Goal: Find specific page/section: Find specific page/section

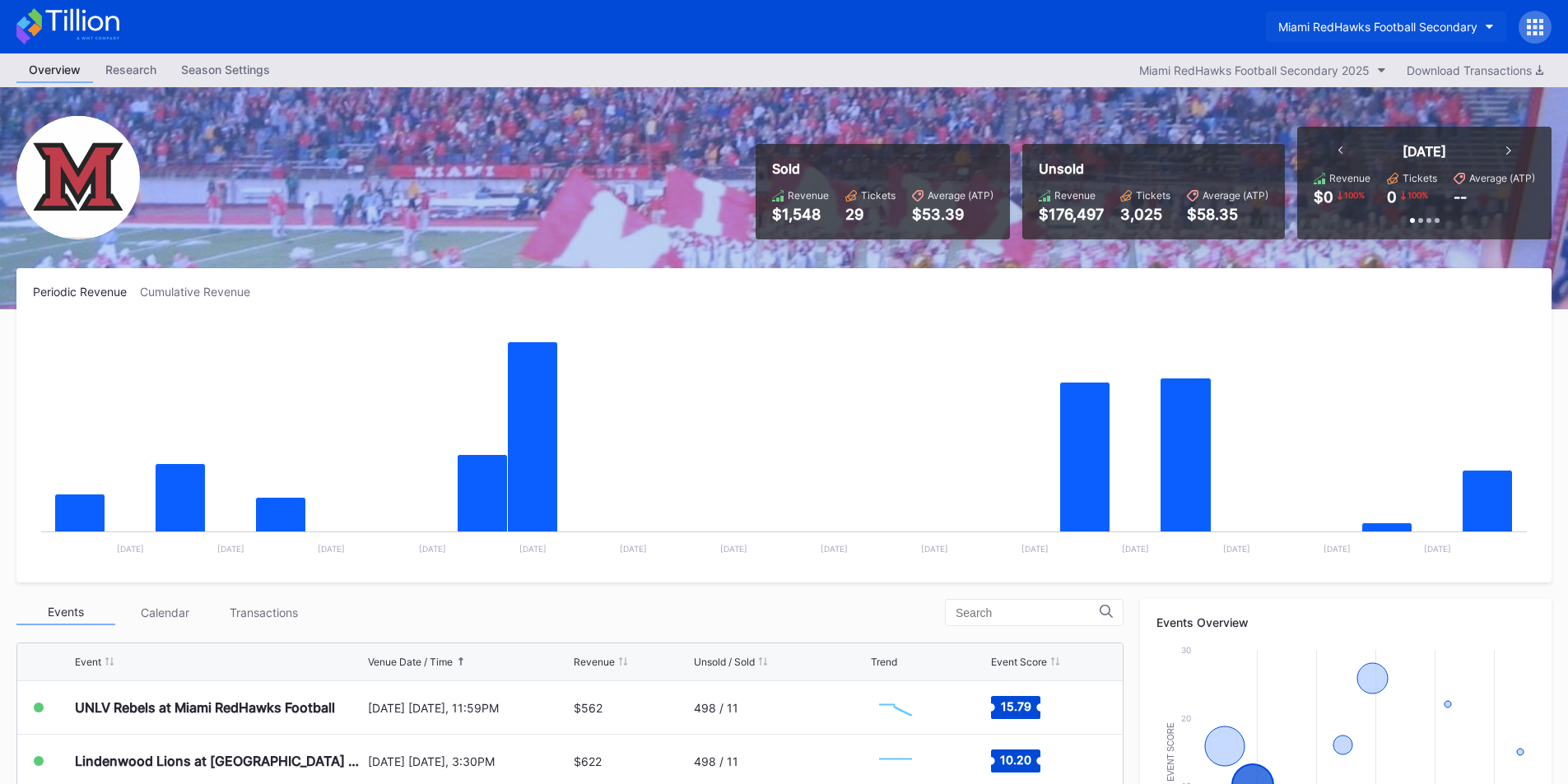
click at [1361, 28] on div "Miami RedHawks Football Secondary" at bounding box center [1377, 27] width 199 height 14
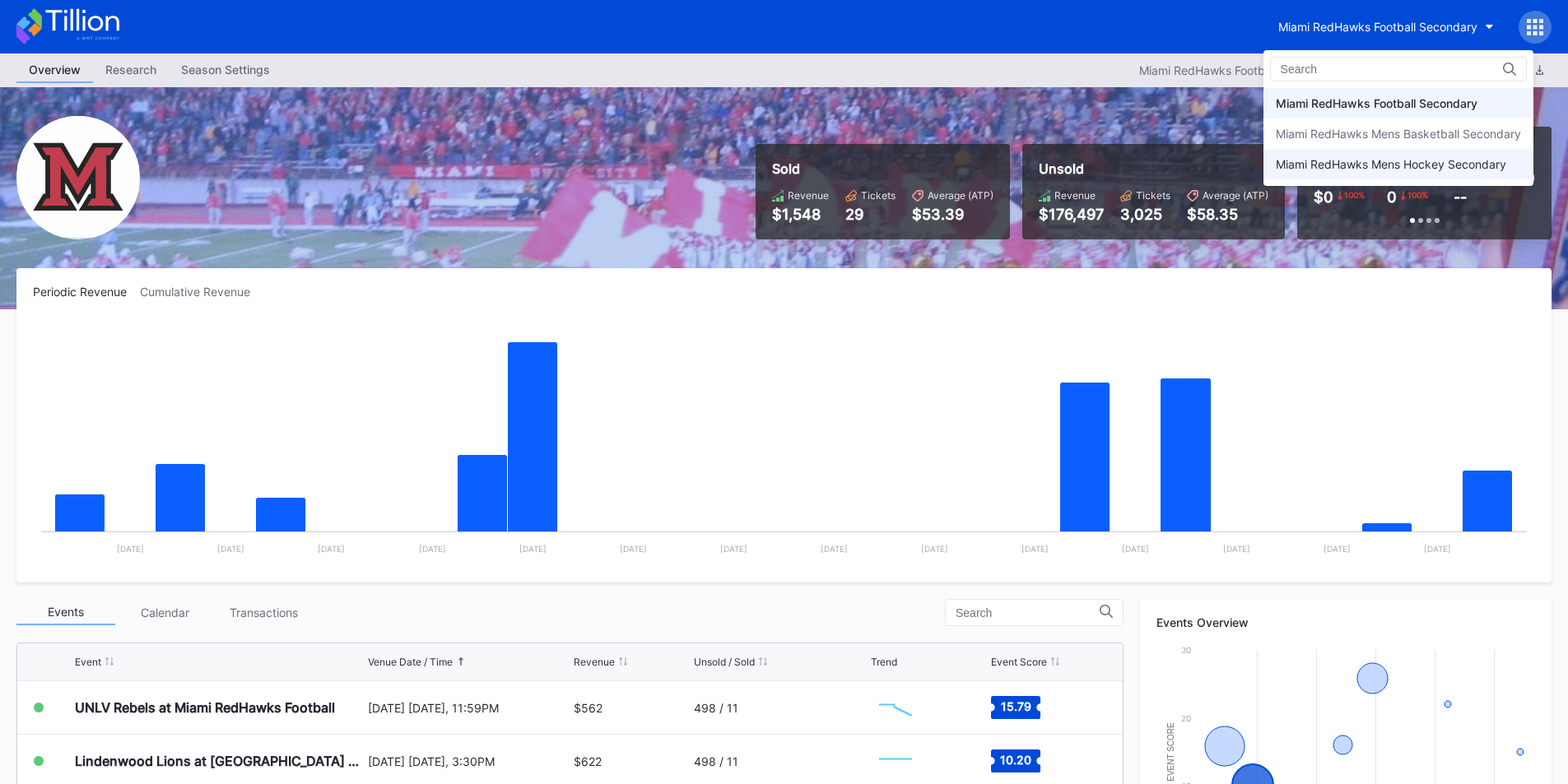
click at [1368, 174] on div "Miami RedHawks Mens Hockey Secondary" at bounding box center [1398, 164] width 270 height 31
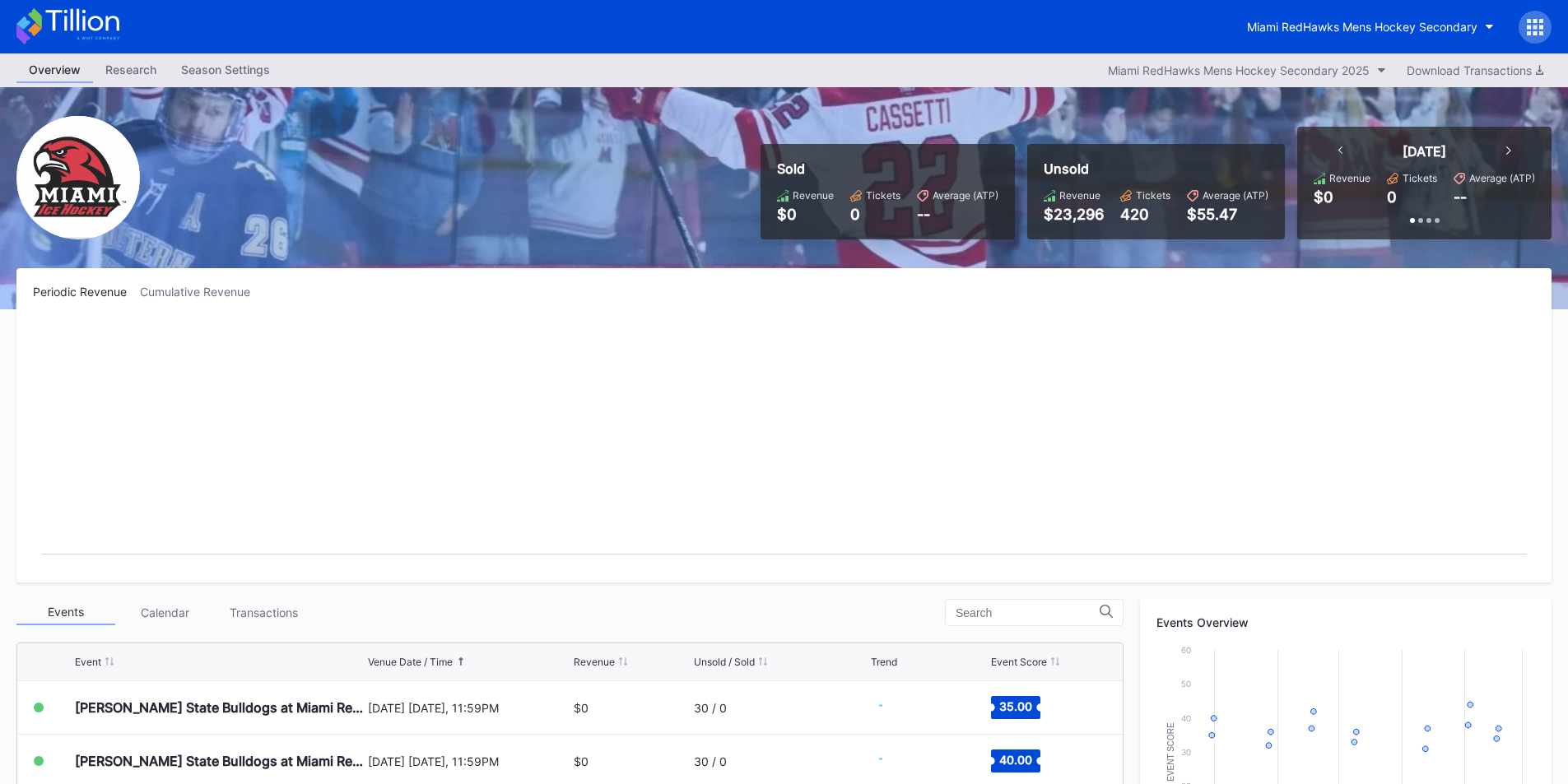
click at [1363, 58] on div "Overview Research Season Settings Miami RedHawks Mens Hockey Secondary 2025 Dow…" at bounding box center [784, 70] width 1568 height 33
click at [1363, 39] on button "Miami RedHawks Mens Hockey Secondary" at bounding box center [1370, 27] width 272 height 31
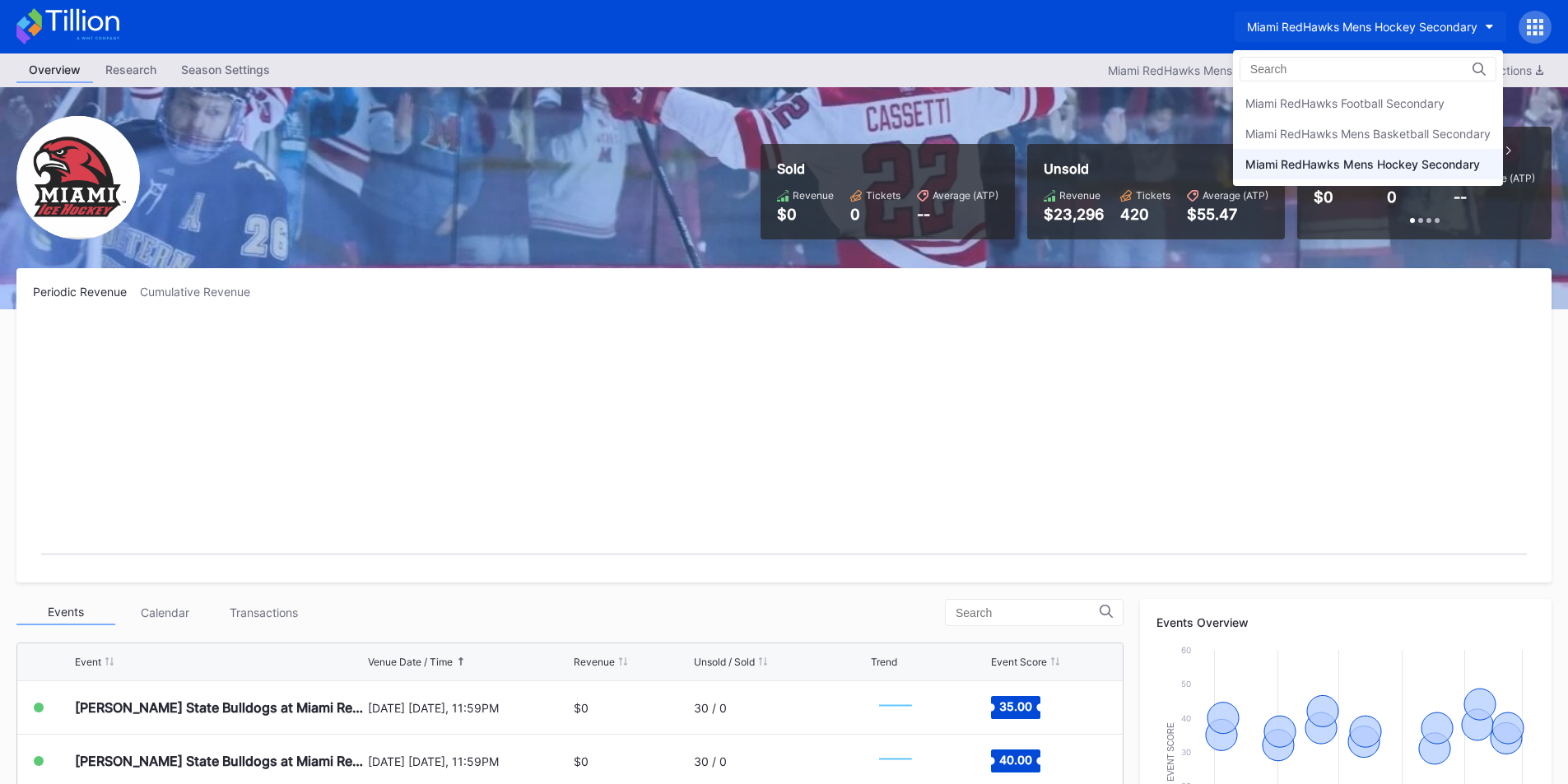
click at [1363, 102] on div "Miami RedHawks Football Secondary" at bounding box center [1345, 103] width 199 height 14
